Goal: Book appointment/travel/reservation

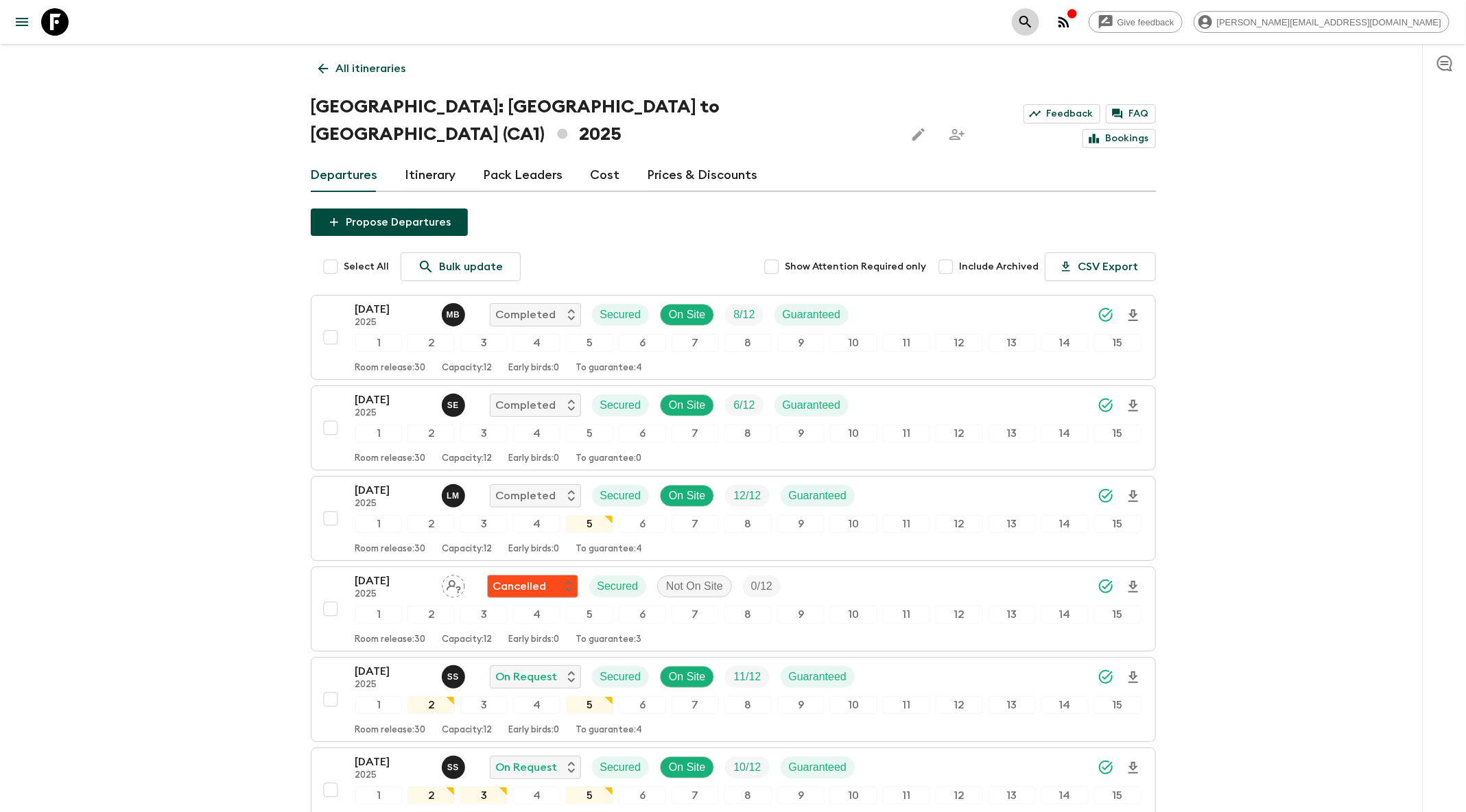
click at [1034, 18] on icon "search adventures" at bounding box center [1026, 22] width 17 height 17
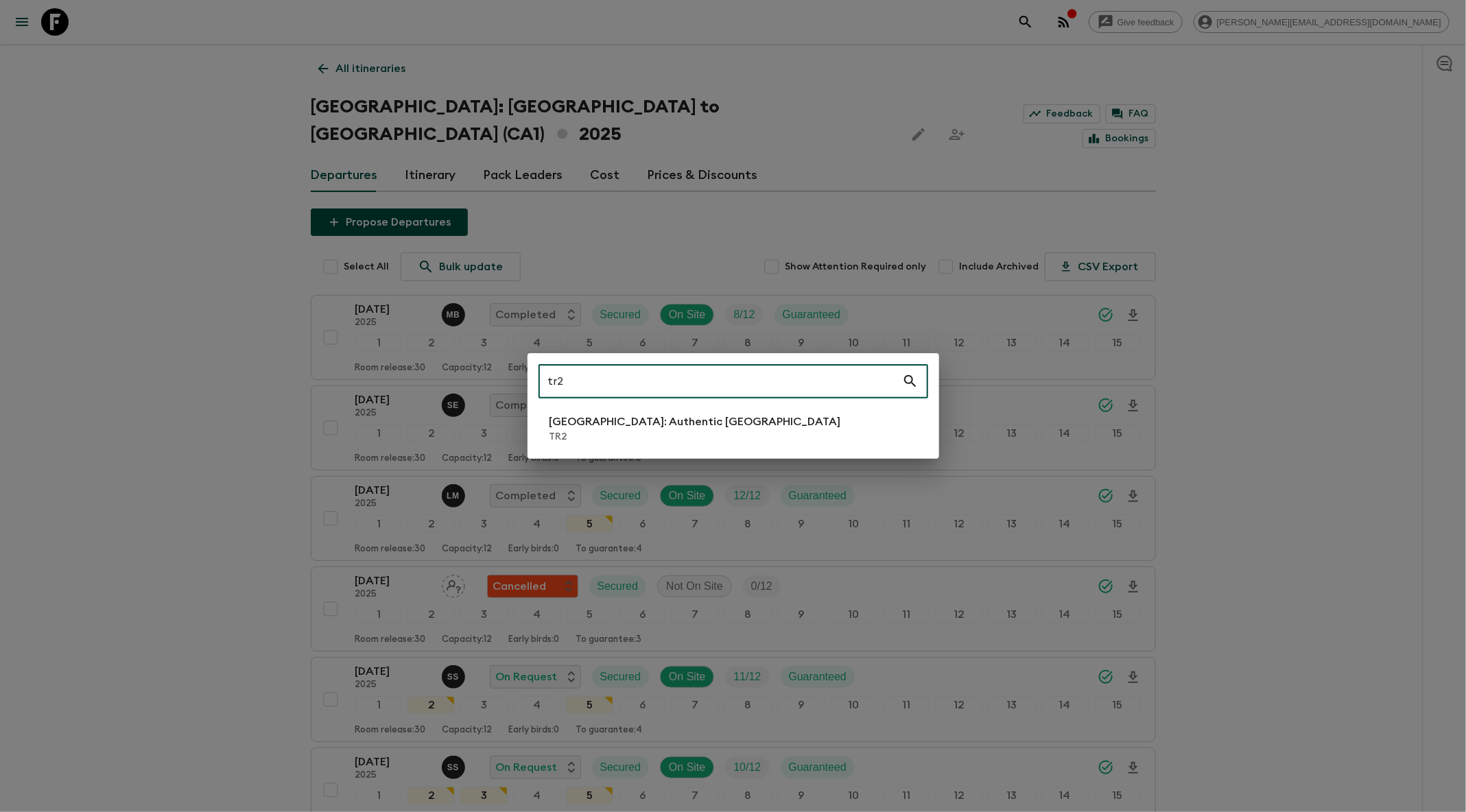
type input "tr2"
click at [667, 439] on p "TR2" at bounding box center [695, 436] width 292 height 14
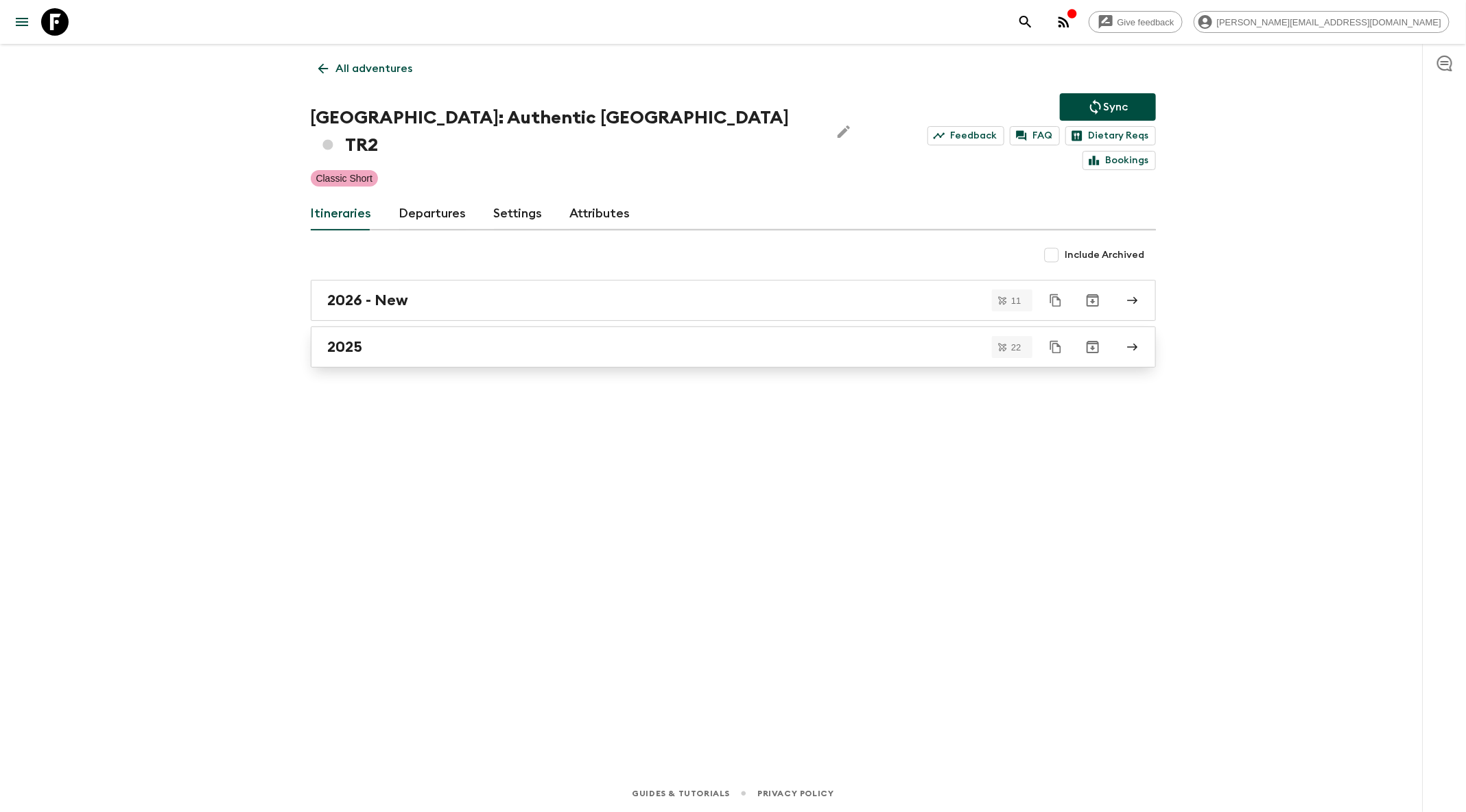
click at [703, 332] on link "2025" at bounding box center [734, 348] width 846 height 42
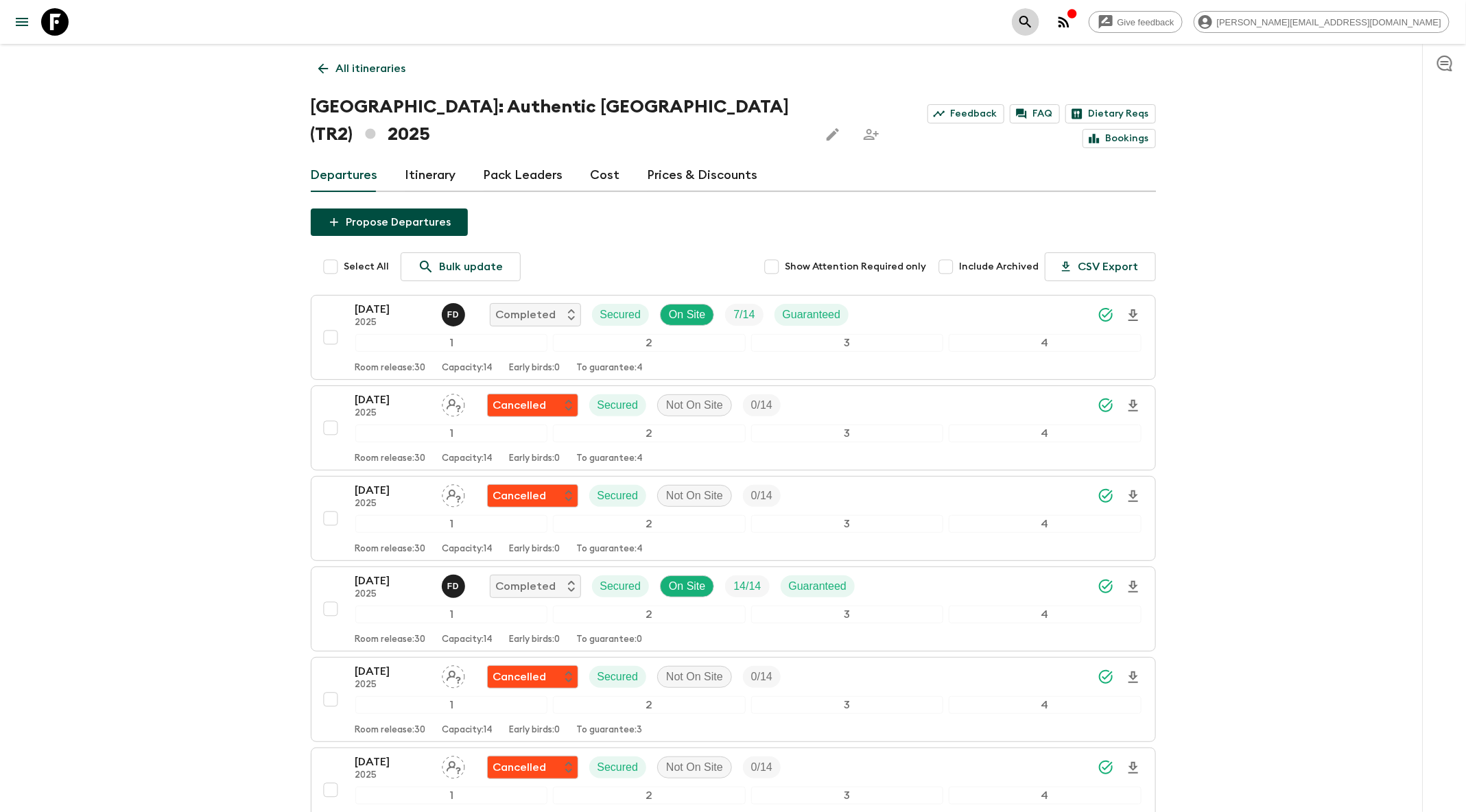
click at [1034, 20] on icon "search adventures" at bounding box center [1026, 22] width 17 height 17
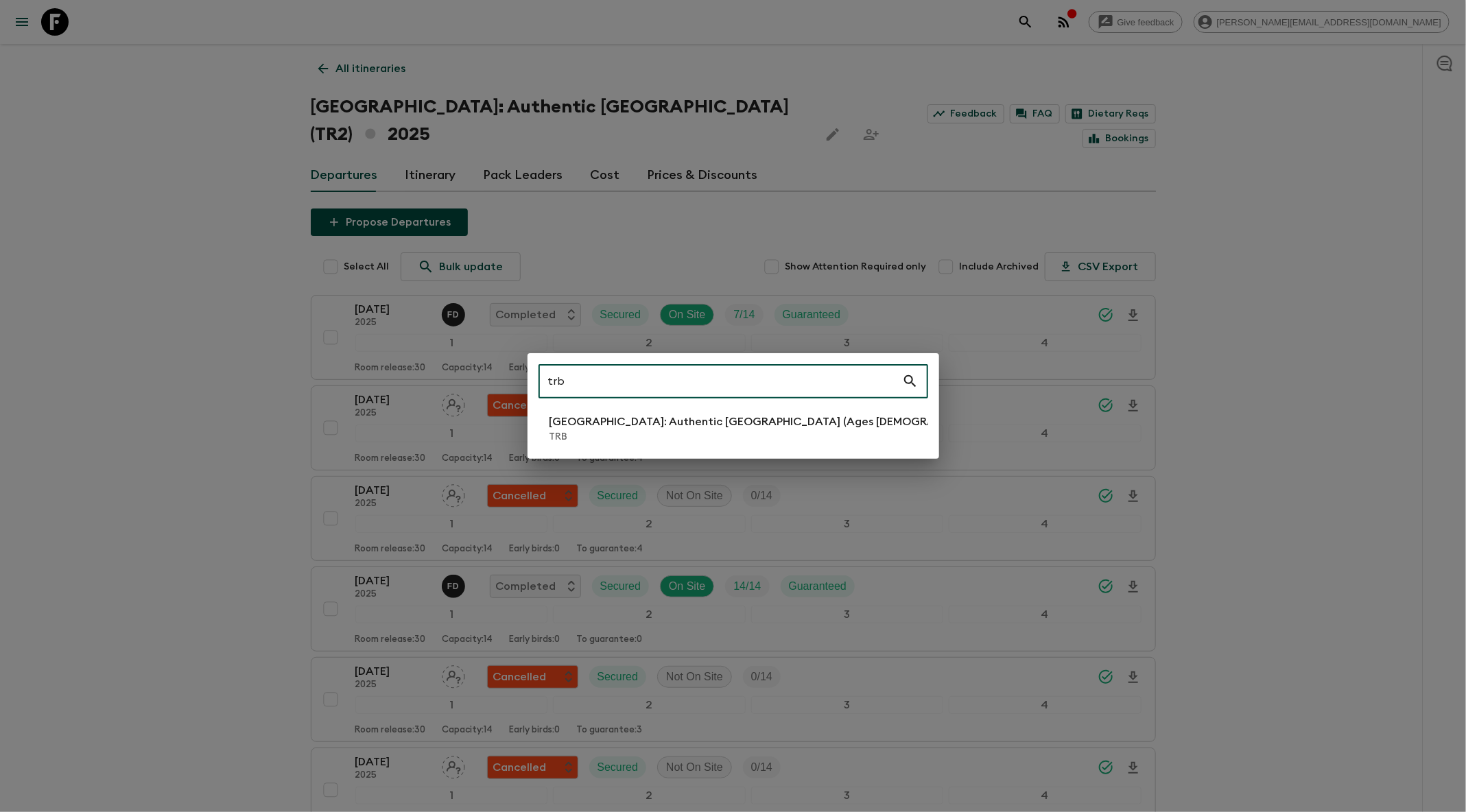
type input "trb"
click at [691, 419] on p "Turkey: Authentic Istanbul (Ages 45-59)" at bounding box center [776, 422] width 453 height 17
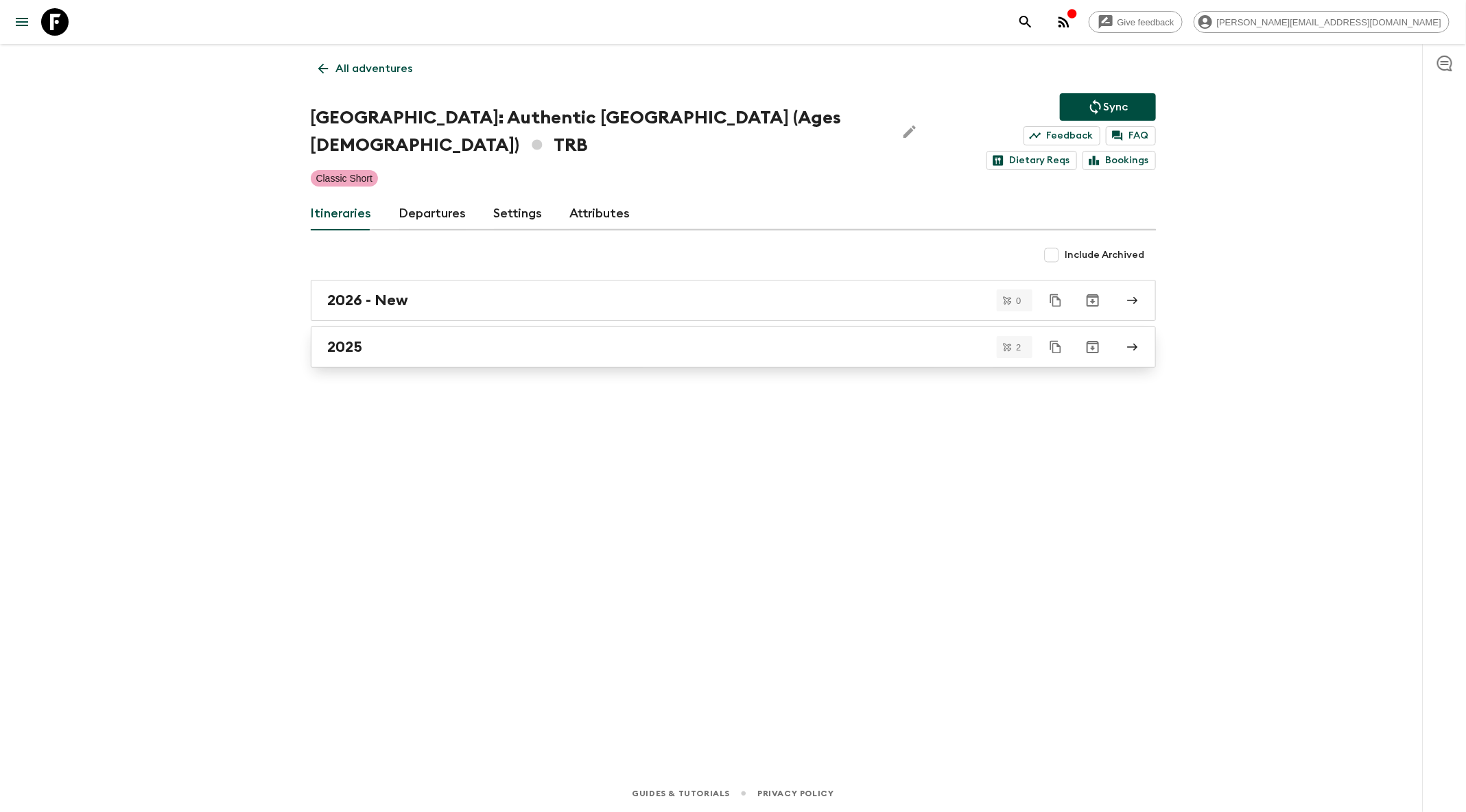
click at [399, 338] on div "2025" at bounding box center [720, 347] width 785 height 18
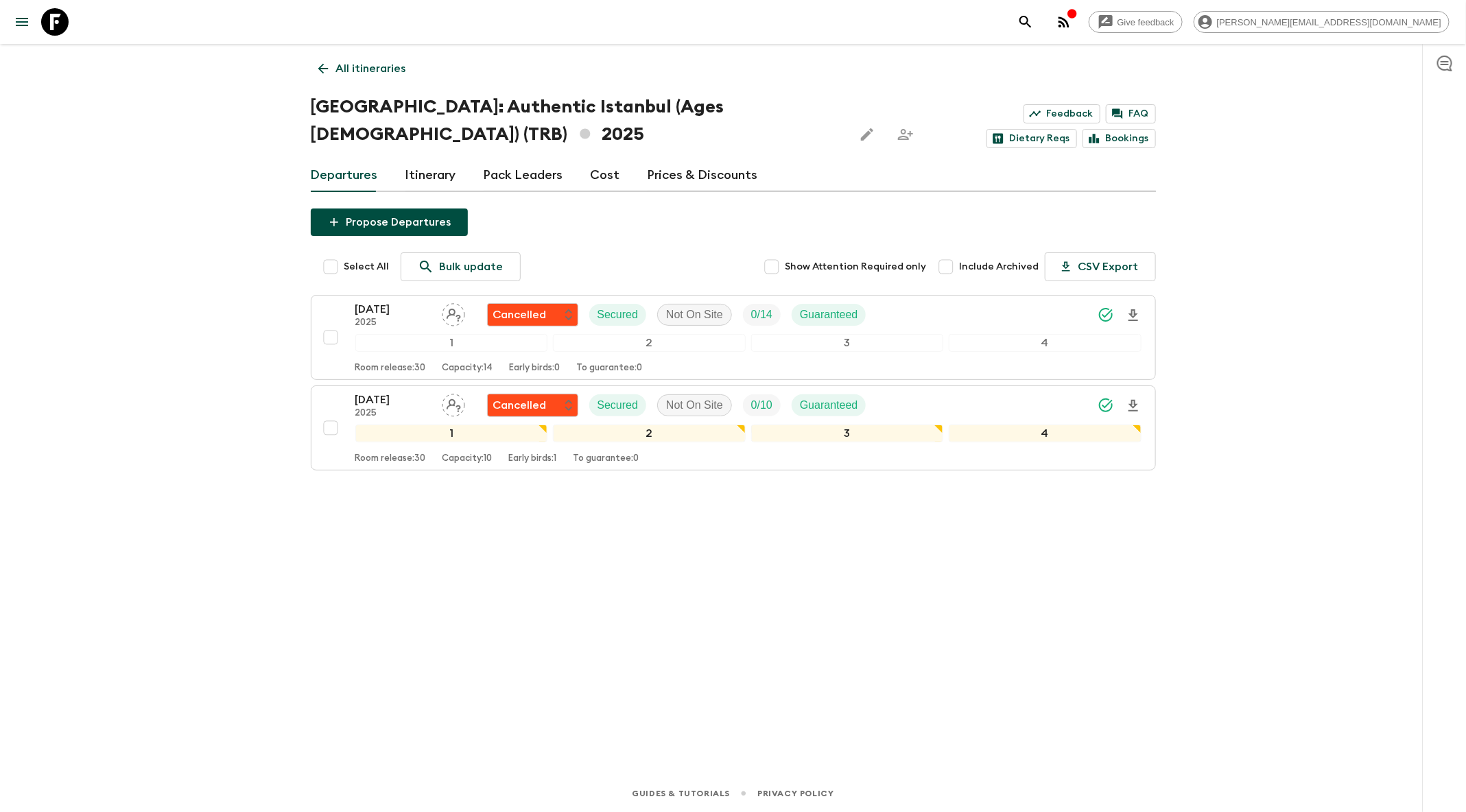
click at [322, 80] on link "All itineraries" at bounding box center [362, 69] width 103 height 27
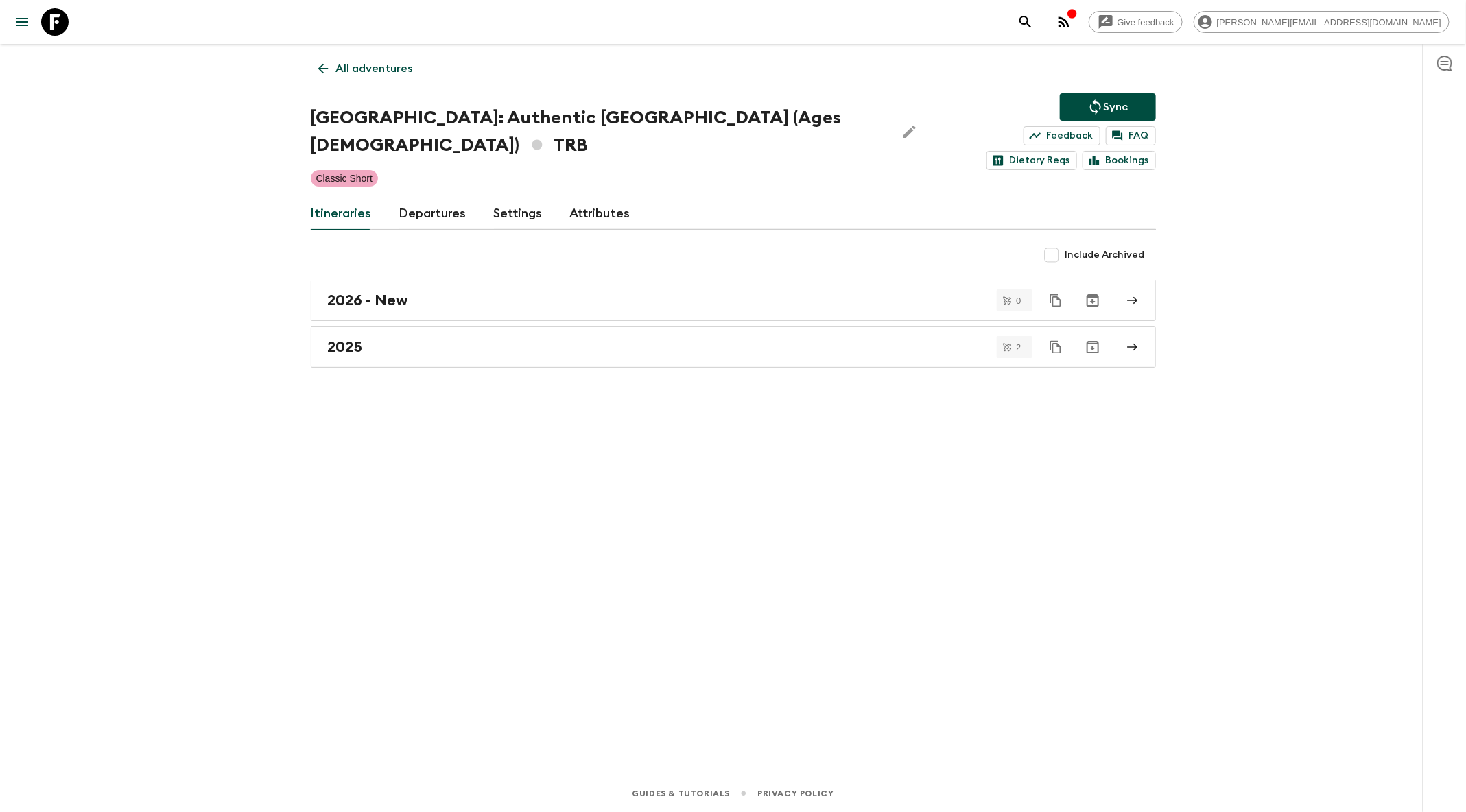
click at [318, 75] on icon at bounding box center [323, 68] width 15 height 15
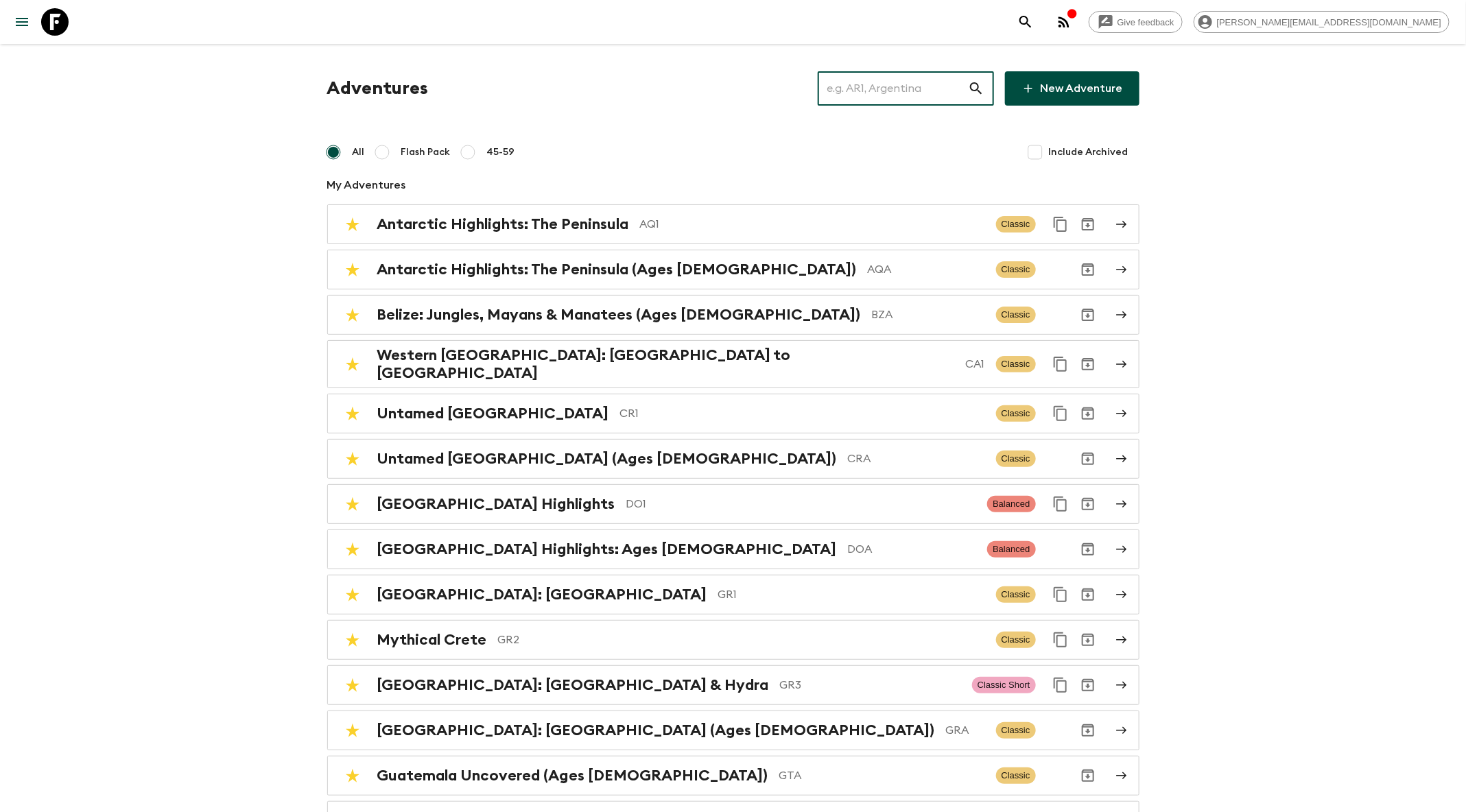
click at [874, 85] on input "text" at bounding box center [893, 89] width 150 height 38
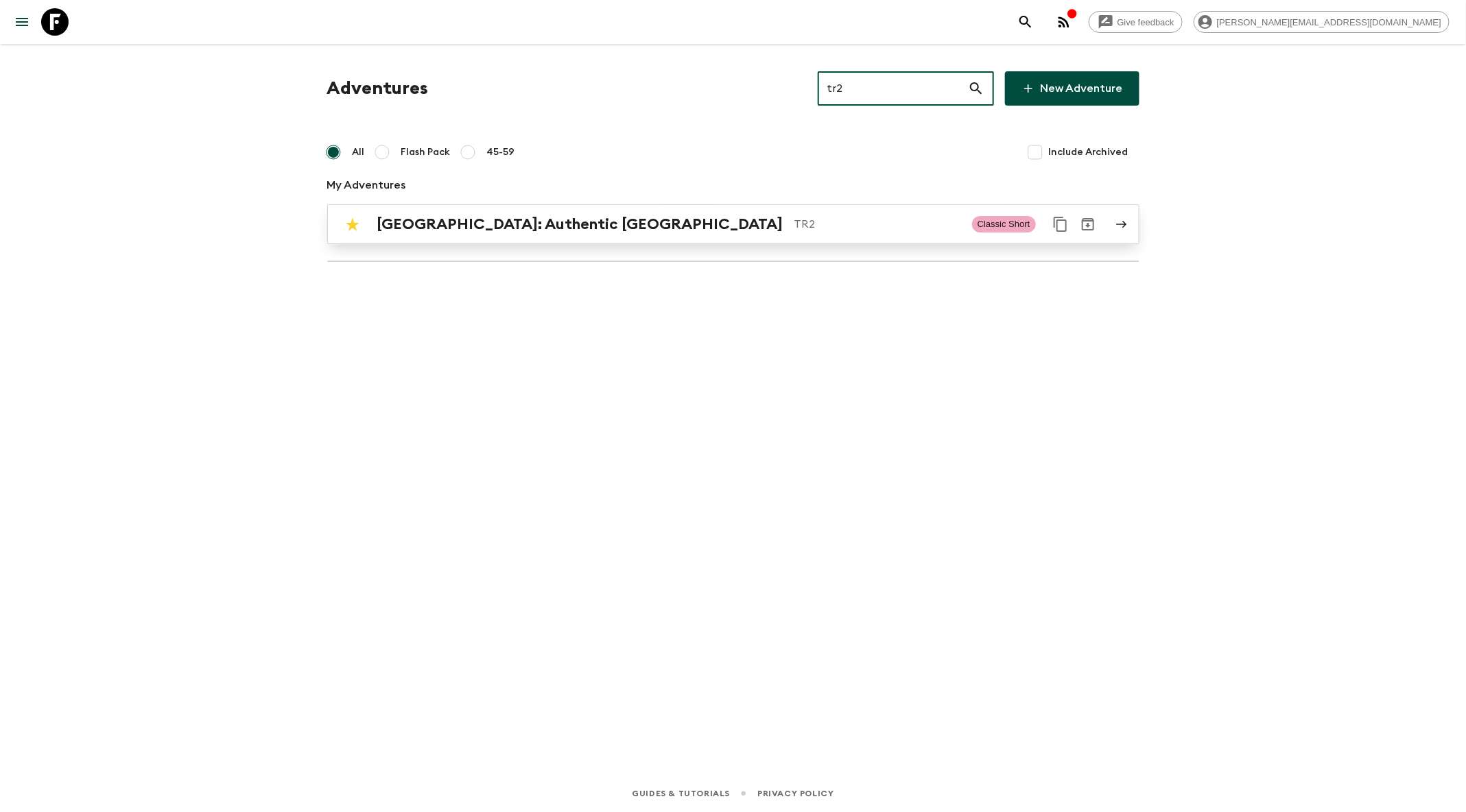
type input "tr2"
click at [690, 216] on div "Türkiye: Authentic Istanbul TR2" at bounding box center [669, 225] width 584 height 18
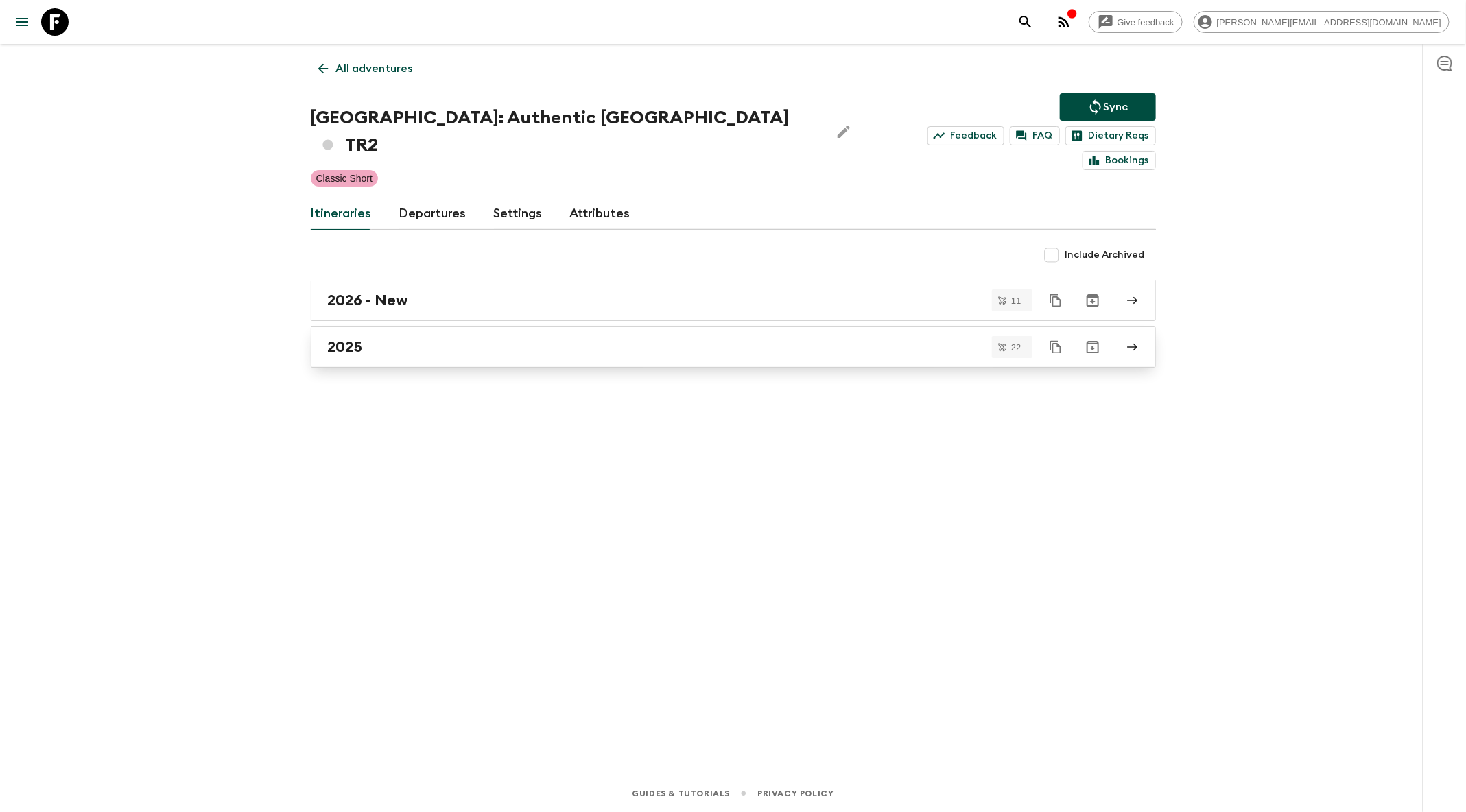
click at [640, 331] on link "2025" at bounding box center [734, 348] width 846 height 42
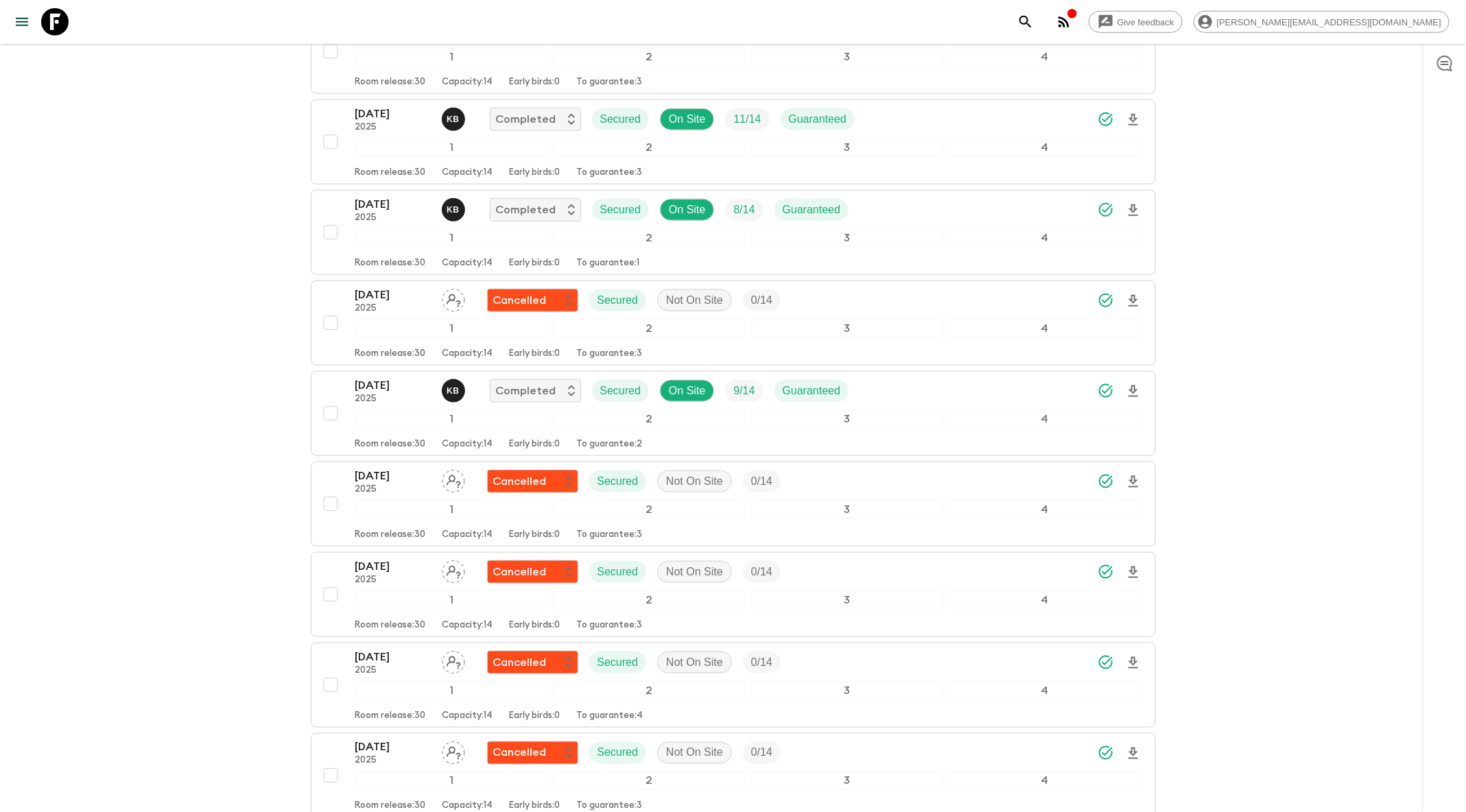
scroll to position [1069, 0]
